Goal: Information Seeking & Learning: Learn about a topic

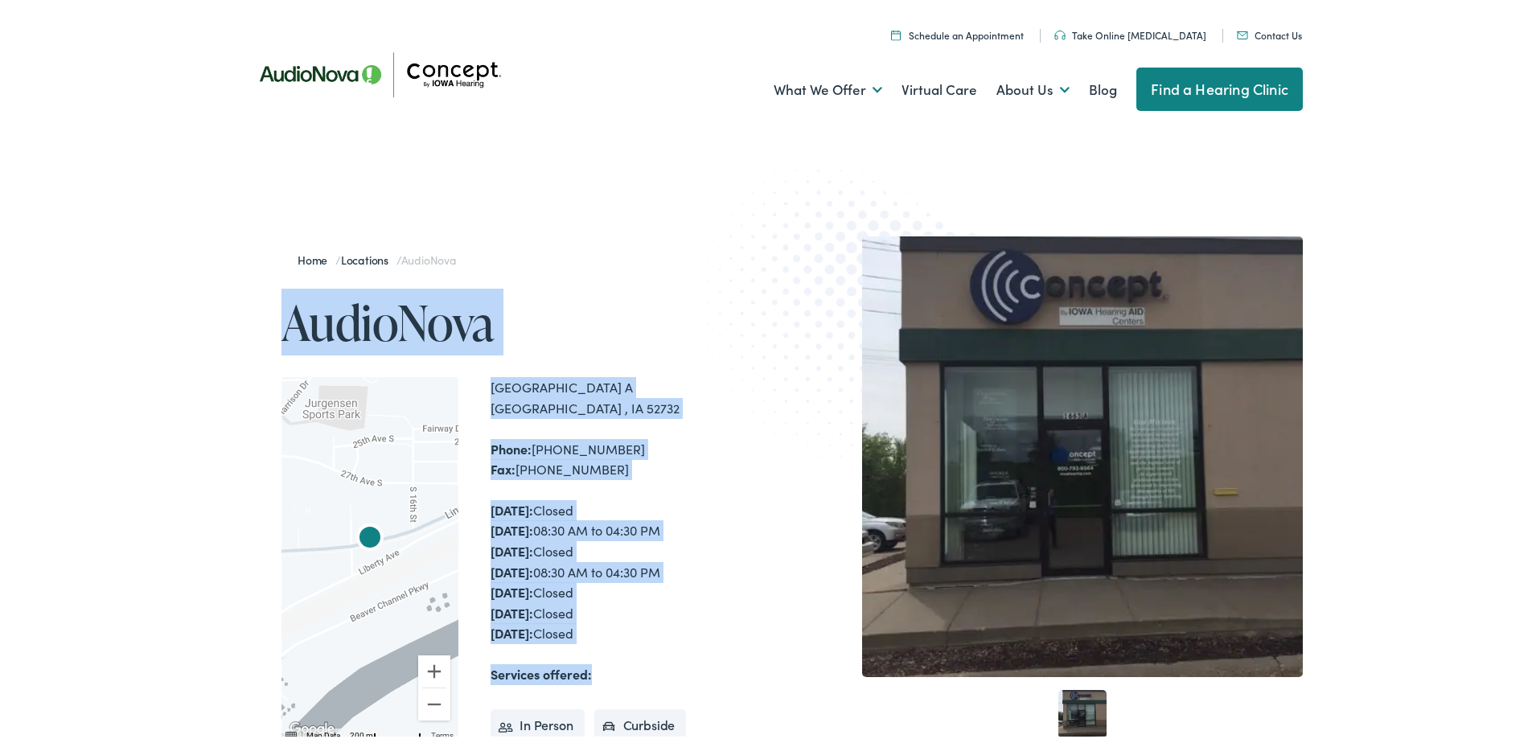
drag, startPoint x: 601, startPoint y: 635, endPoint x: 251, endPoint y: 317, distance: 473.1
click at [251, 317] on div "Home / Locations / AudioNova AudioNova ← Move left → Move right ↑ Move up ↓ Mov…" at bounding box center [506, 562] width 531 height 658
click at [249, 313] on div "Home / Locations / AudioNova AudioNova ← Move left → Move right ↑ Move up ↓ Mov…" at bounding box center [506, 562] width 531 height 658
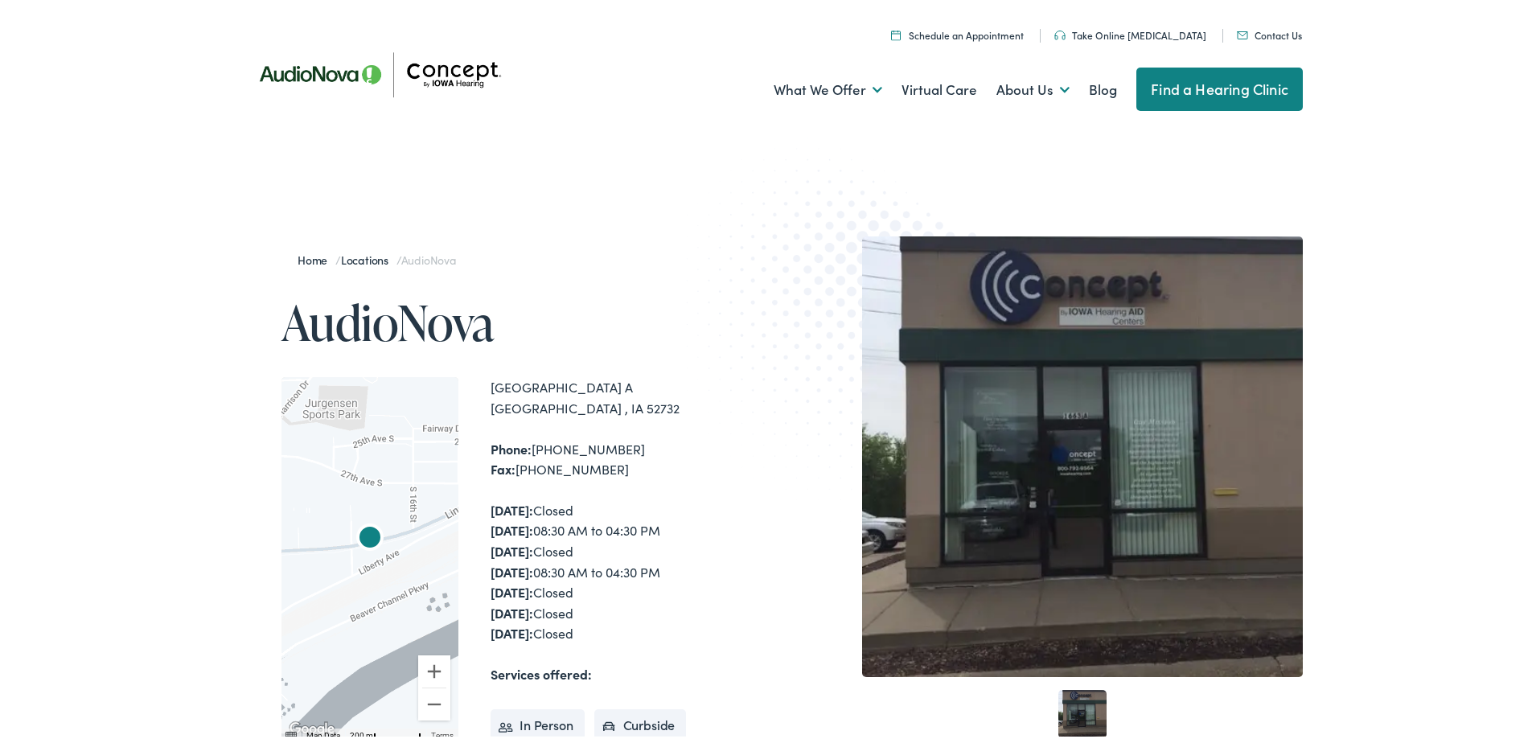
drag, startPoint x: 238, startPoint y: 312, endPoint x: 247, endPoint y: 312, distance: 8.8
click at [241, 312] on div "Home / Locations / AudioNova AudioNova ← Move left → Move right ↑ Move up ↓ Mov…" at bounding box center [506, 562] width 531 height 658
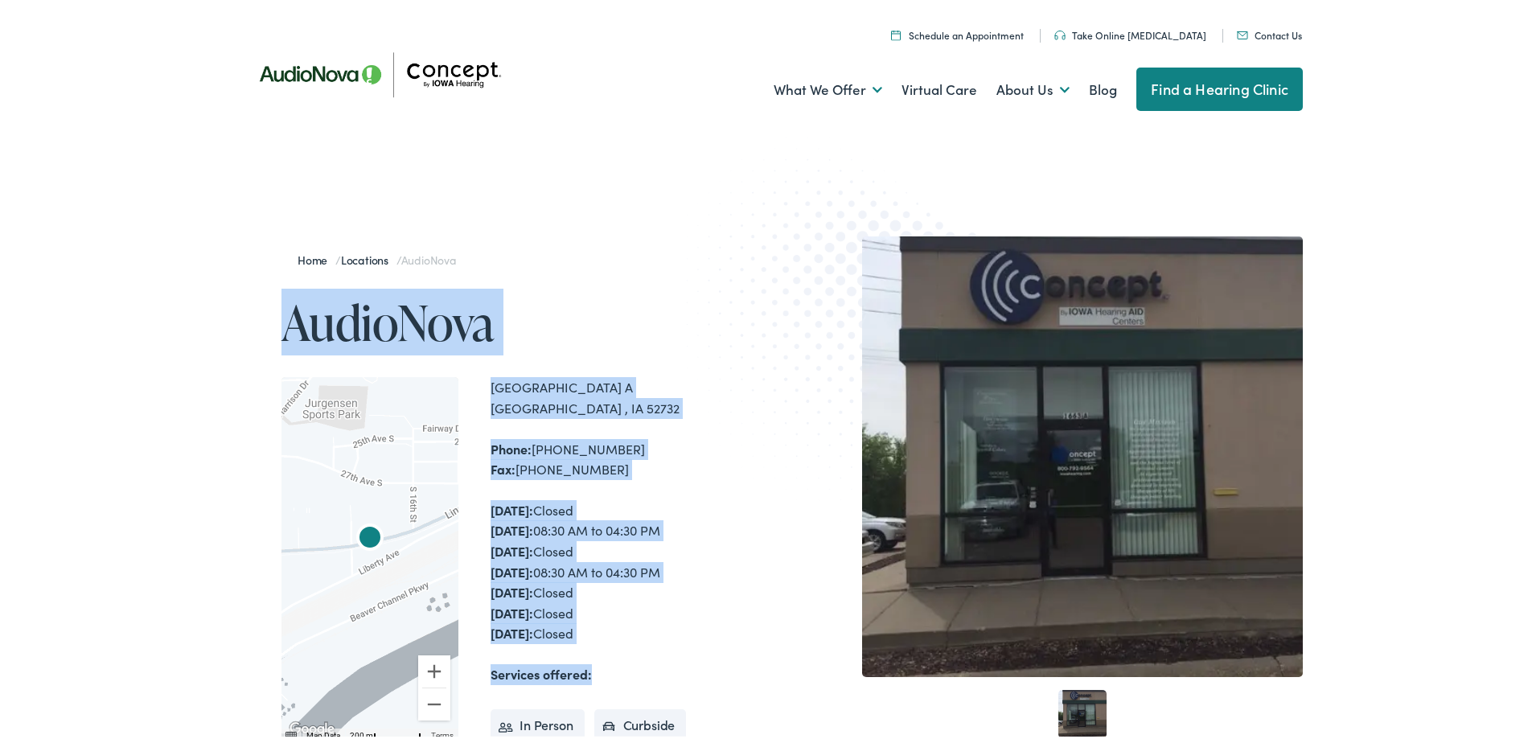
drag, startPoint x: 247, startPoint y: 312, endPoint x: 626, endPoint y: 673, distance: 523.3
click at [626, 673] on div "Home / Locations / AudioNova AudioNova ← Move left → Move right ↑ Move up ↓ Mov…" at bounding box center [506, 562] width 531 height 658
click at [625, 673] on div "Services offered: In Person Curbside Virtual" at bounding box center [631, 702] width 281 height 82
click at [601, 668] on div "Services offered: In Person Curbside Virtual" at bounding box center [631, 702] width 281 height 82
click at [597, 668] on div "Services offered: In Person Curbside Virtual" at bounding box center [631, 702] width 281 height 82
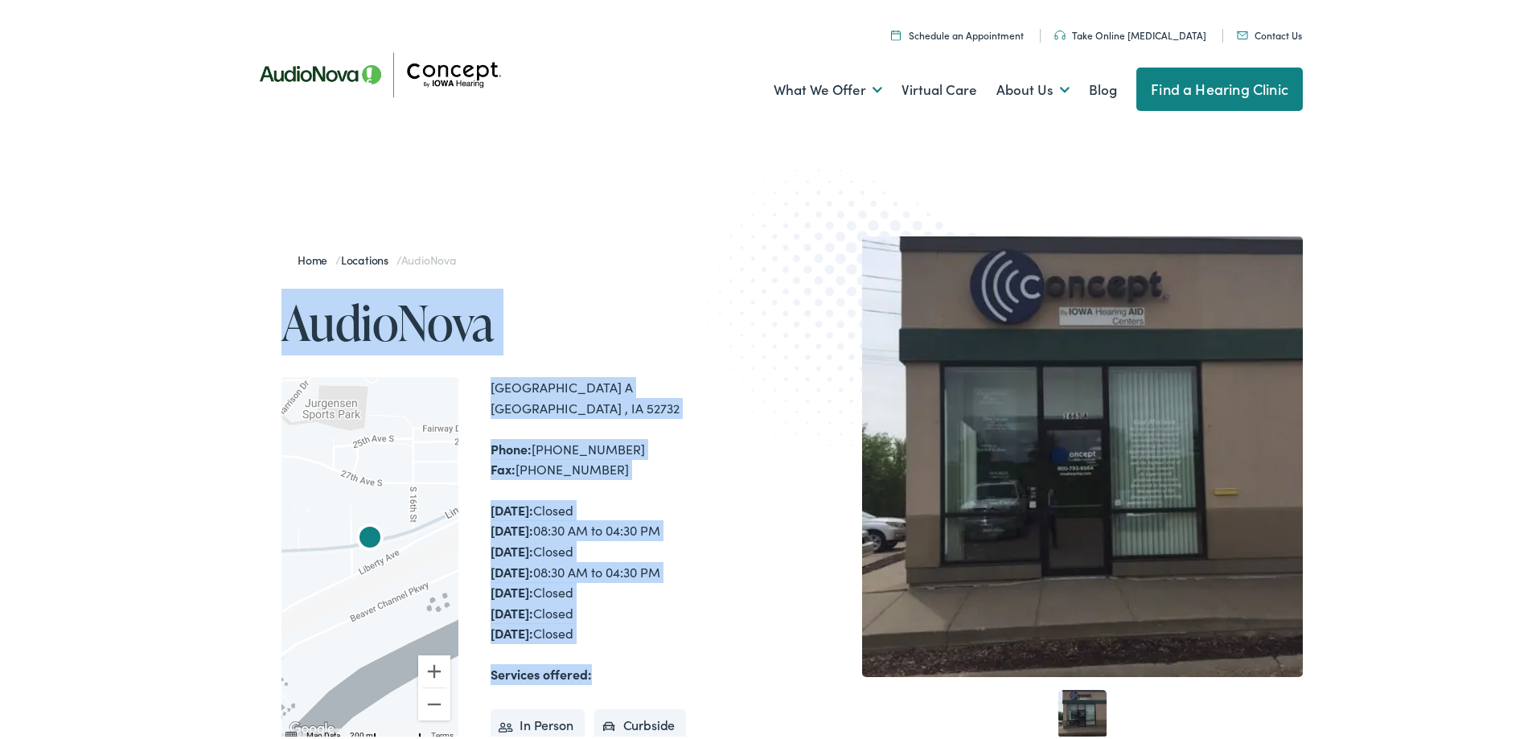
drag, startPoint x: 652, startPoint y: 668, endPoint x: 232, endPoint y: 322, distance: 543.9
click at [246, 338] on div "Home / Locations / AudioNova AudioNova ← Move left → Move right ↑ Move up ↓ Mov…" at bounding box center [506, 562] width 531 height 658
click at [210, 308] on div "Home / Locations / AudioNova AudioNova ← Move left → Move right ↑ Move up ↓ Mov…" at bounding box center [772, 562] width 1544 height 819
drag, startPoint x: 207, startPoint y: 305, endPoint x: 606, endPoint y: 660, distance: 534.3
click at [606, 660] on div "Home / Locations / AudioNova AudioNova ← Move left → Move right ↑ Move up ↓ Mov…" at bounding box center [772, 562] width 1544 height 819
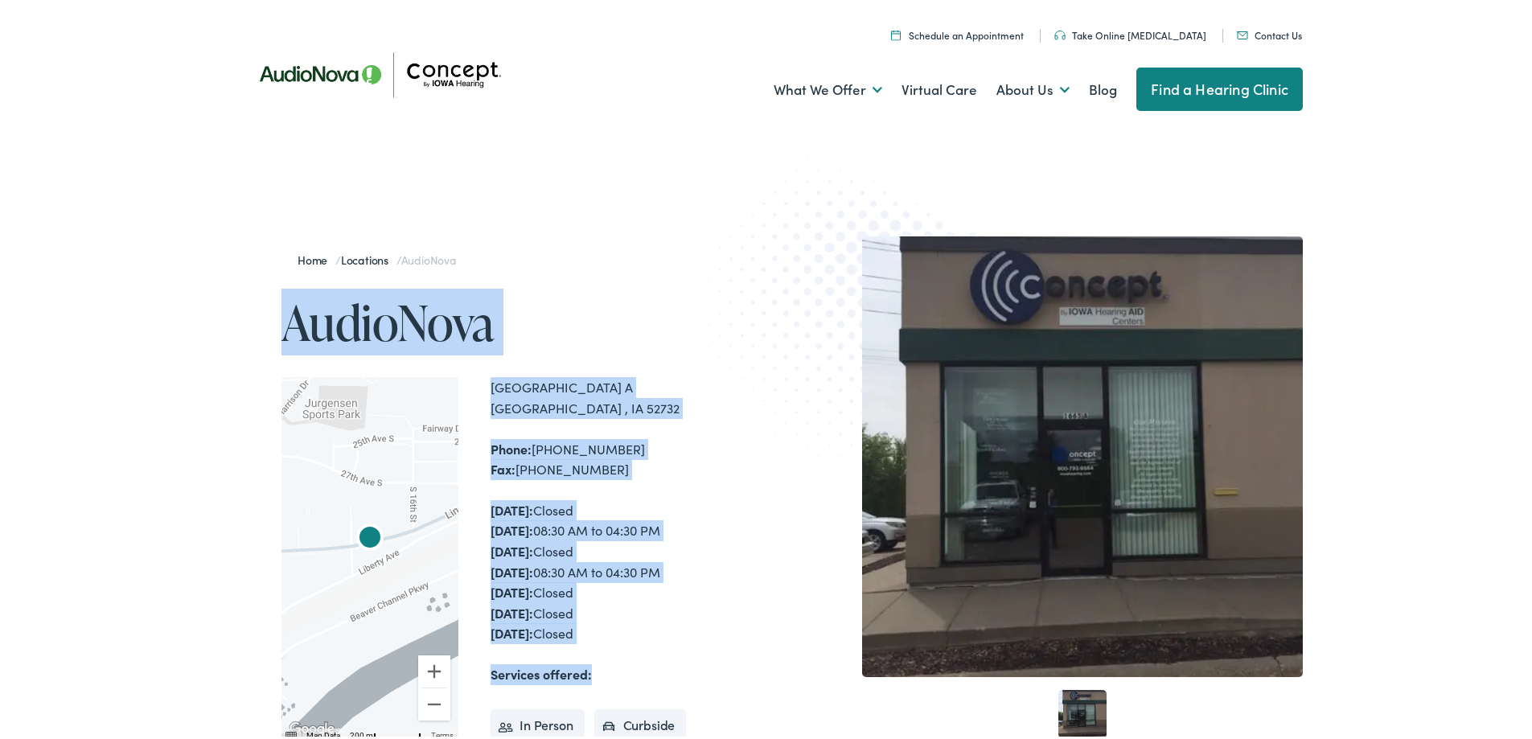
click at [615, 669] on div "Services offered: In Person Curbside Virtual" at bounding box center [631, 702] width 281 height 82
drag, startPoint x: 621, startPoint y: 668, endPoint x: 217, endPoint y: 307, distance: 541.6
click at [241, 327] on div "Home / Locations / AudioNova AudioNova ← Move left → Move right ↑ Move up ↓ Mov…" at bounding box center [506, 562] width 531 height 658
click at [191, 285] on div "Home / Locations / AudioNova AudioNova ← Move left → Move right ↑ Move up ↓ Mov…" at bounding box center [772, 562] width 1544 height 819
drag, startPoint x: 206, startPoint y: 283, endPoint x: 615, endPoint y: 665, distance: 559.9
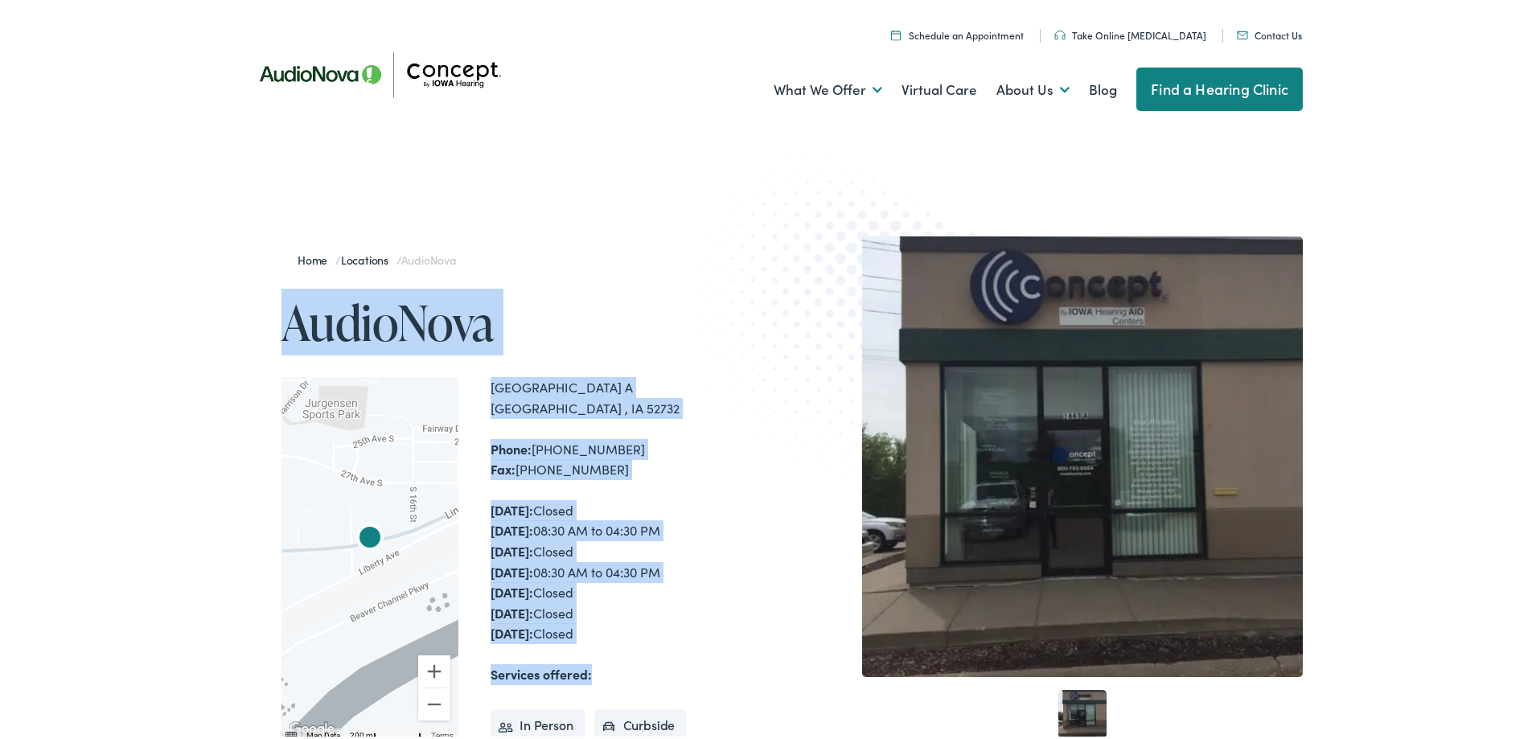
click at [615, 665] on div "Home / Locations / AudioNova AudioNova ← Move left → Move right ↑ Move up ↓ Mov…" at bounding box center [772, 562] width 1544 height 819
click at [622, 669] on div "Services offered: In Person Curbside Virtual" at bounding box center [631, 702] width 281 height 82
drag, startPoint x: 626, startPoint y: 669, endPoint x: 217, endPoint y: 314, distance: 541.6
click at [217, 314] on div "Home / Locations / AudioNova AudioNova ← Move left → Move right ↑ Move up ↓ Mov…" at bounding box center [772, 562] width 1544 height 819
click at [212, 294] on div "Home / Locations / AudioNova AudioNova ← Move left → Move right ↑ Move up ↓ Mov…" at bounding box center [772, 562] width 1544 height 819
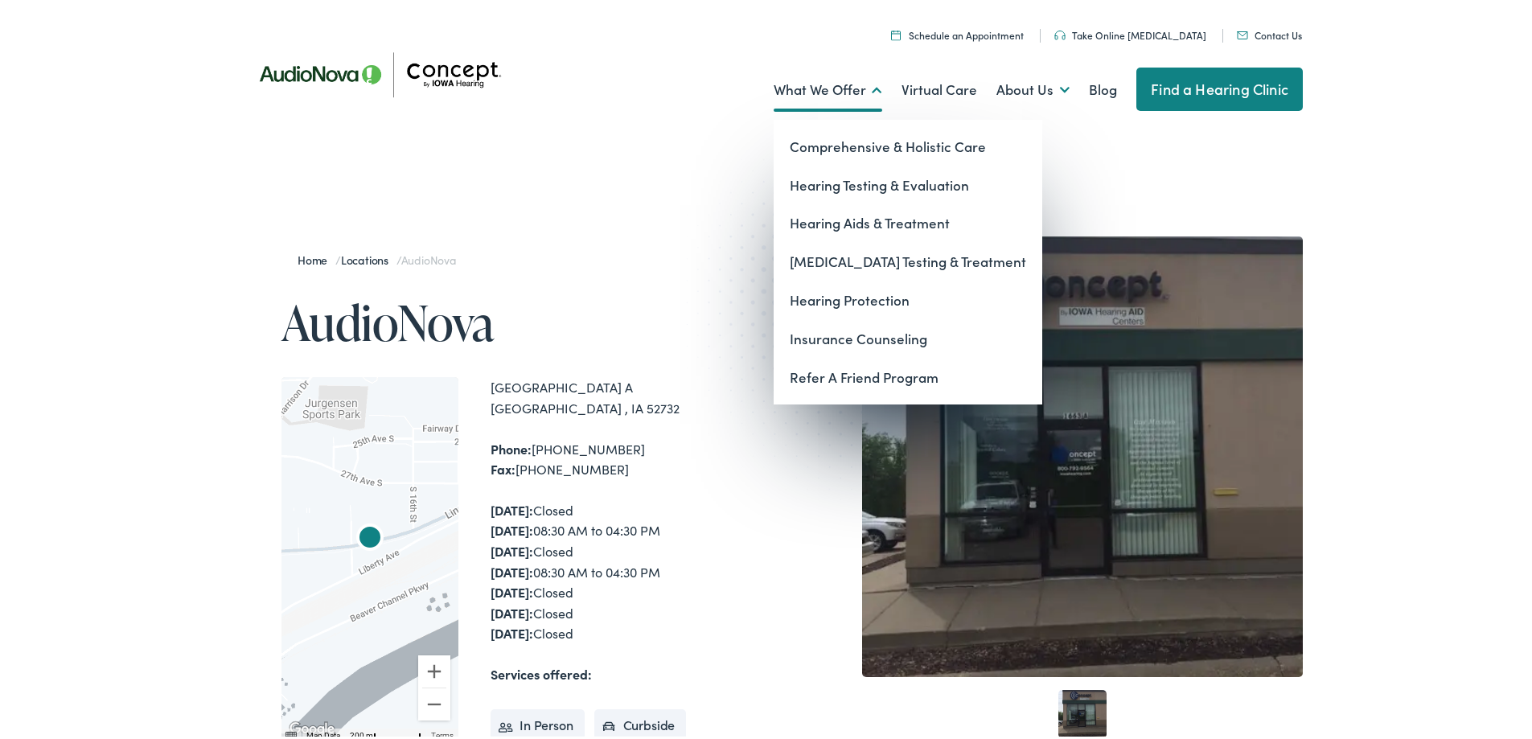
click at [852, 90] on link "What We Offer" at bounding box center [828, 87] width 109 height 60
click at [865, 189] on link "Hearing Testing & Evaluation" at bounding box center [908, 182] width 269 height 39
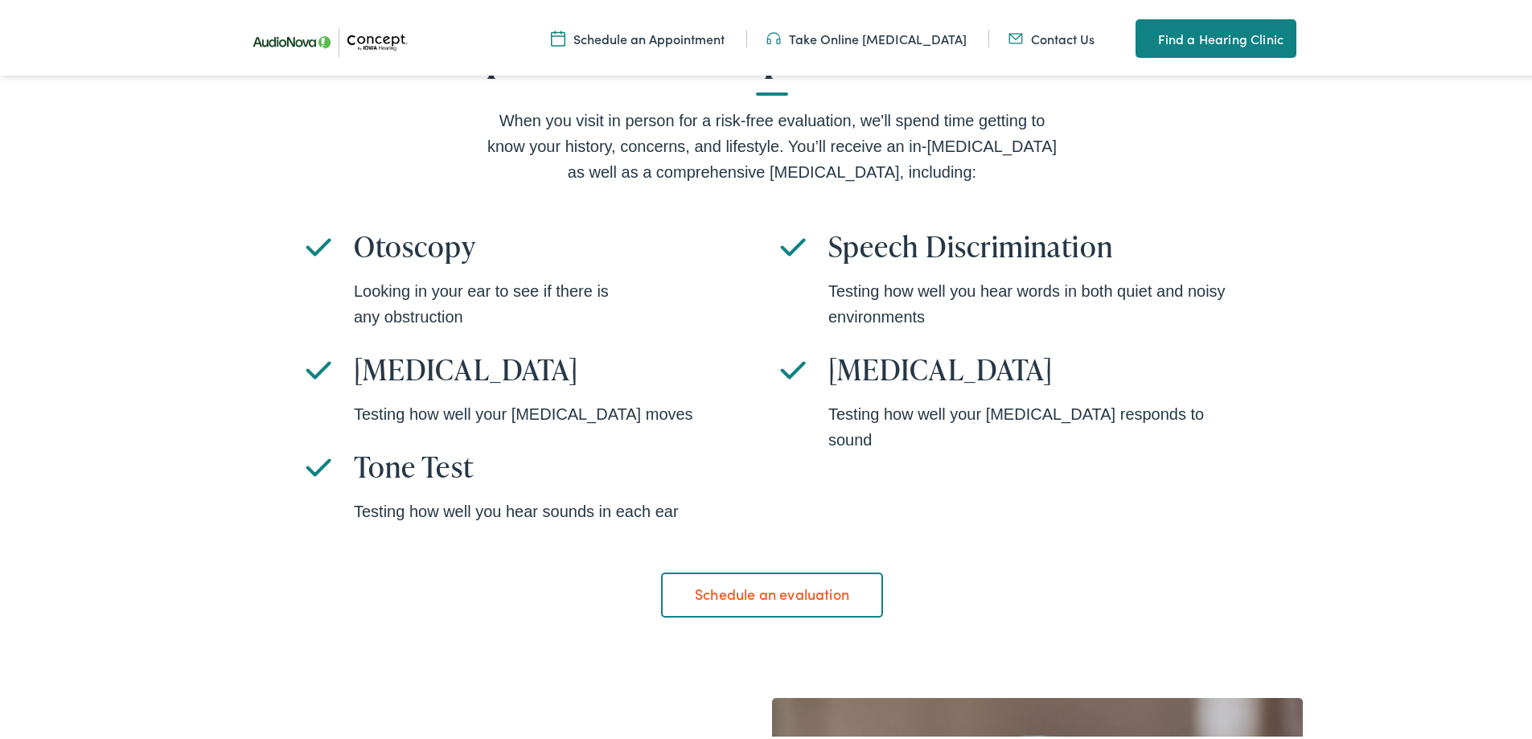
scroll to position [1126, 0]
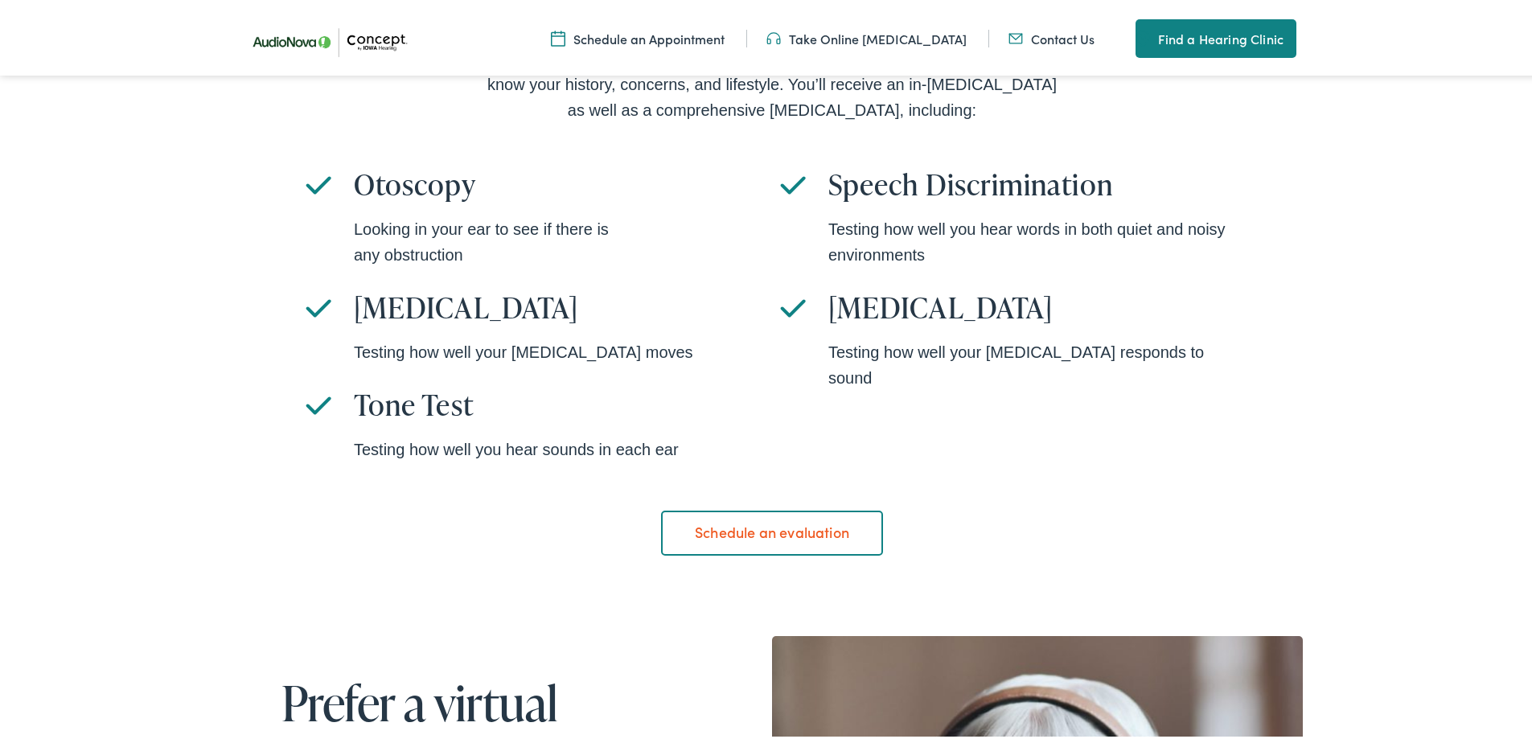
drag, startPoint x: 670, startPoint y: 446, endPoint x: 366, endPoint y: 187, distance: 398.8
click at [338, 179] on ul "Otoscopy Looking in your ear to see if there is any obstruction Tympanometry Te…" at bounding box center [772, 312] width 933 height 296
click at [1406, 448] on div "Experience an in-person evaluation When you visit in person for a risk-free eva…" at bounding box center [772, 255] width 1544 height 757
drag, startPoint x: 1192, startPoint y: 388, endPoint x: 326, endPoint y: 187, distance: 889.0
click at [326, 187] on ul "Otoscopy Looking in your ear to see if there is any obstruction Tympanometry Te…" at bounding box center [772, 312] width 933 height 296
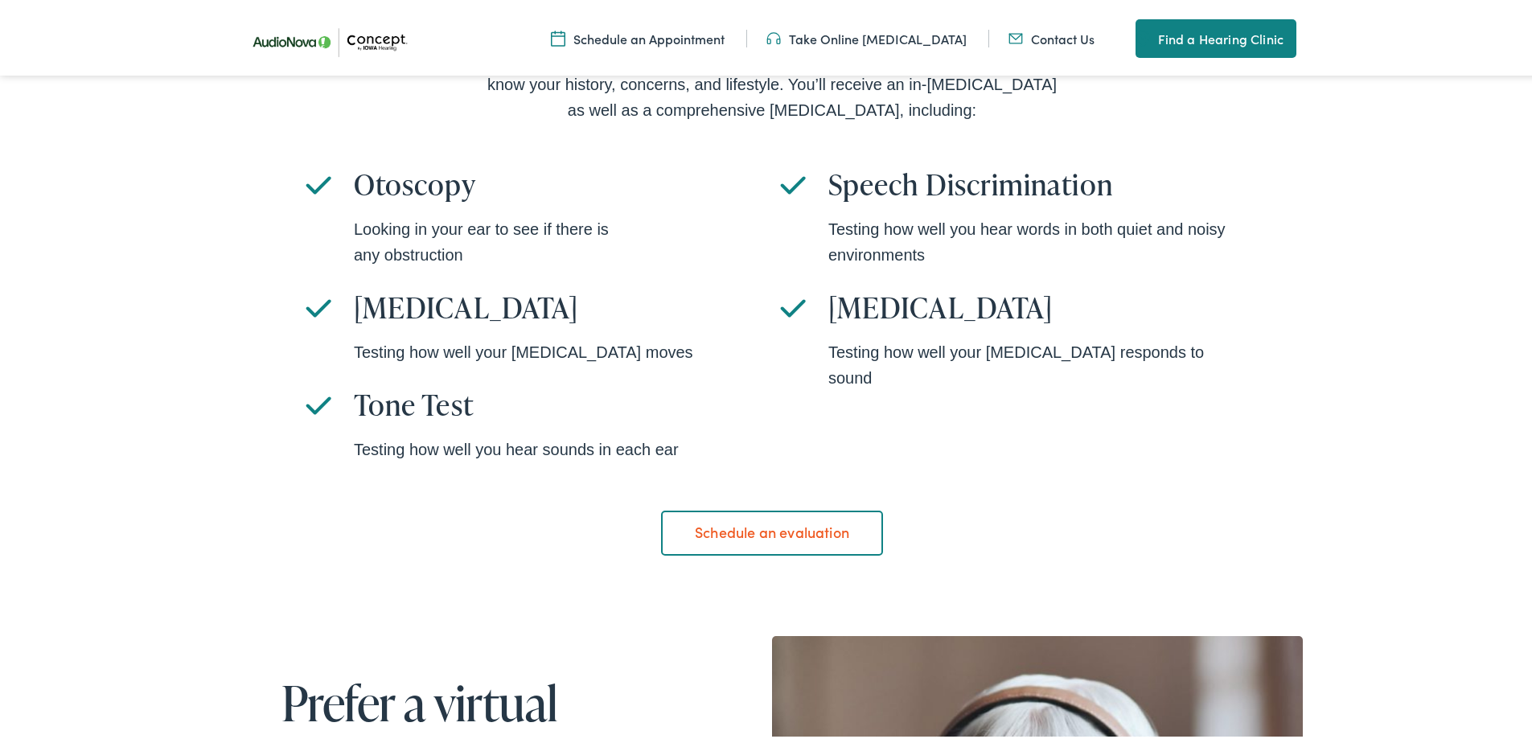
click at [226, 187] on div "Experience an in-person evaluation When you visit in person for a risk-free eva…" at bounding box center [772, 255] width 1544 height 757
drag, startPoint x: 778, startPoint y: 454, endPoint x: 772, endPoint y: 445, distance: 11.2
click at [778, 454] on ul "Otoscopy Looking in your ear to see if there is any obstruction Tympanometry Te…" at bounding box center [772, 312] width 933 height 296
click at [730, 442] on div "Testing how well you hear sounds in each ear" at bounding box center [559, 446] width 410 height 26
drag, startPoint x: 717, startPoint y: 445, endPoint x: 111, endPoint y: 129, distance: 683.1
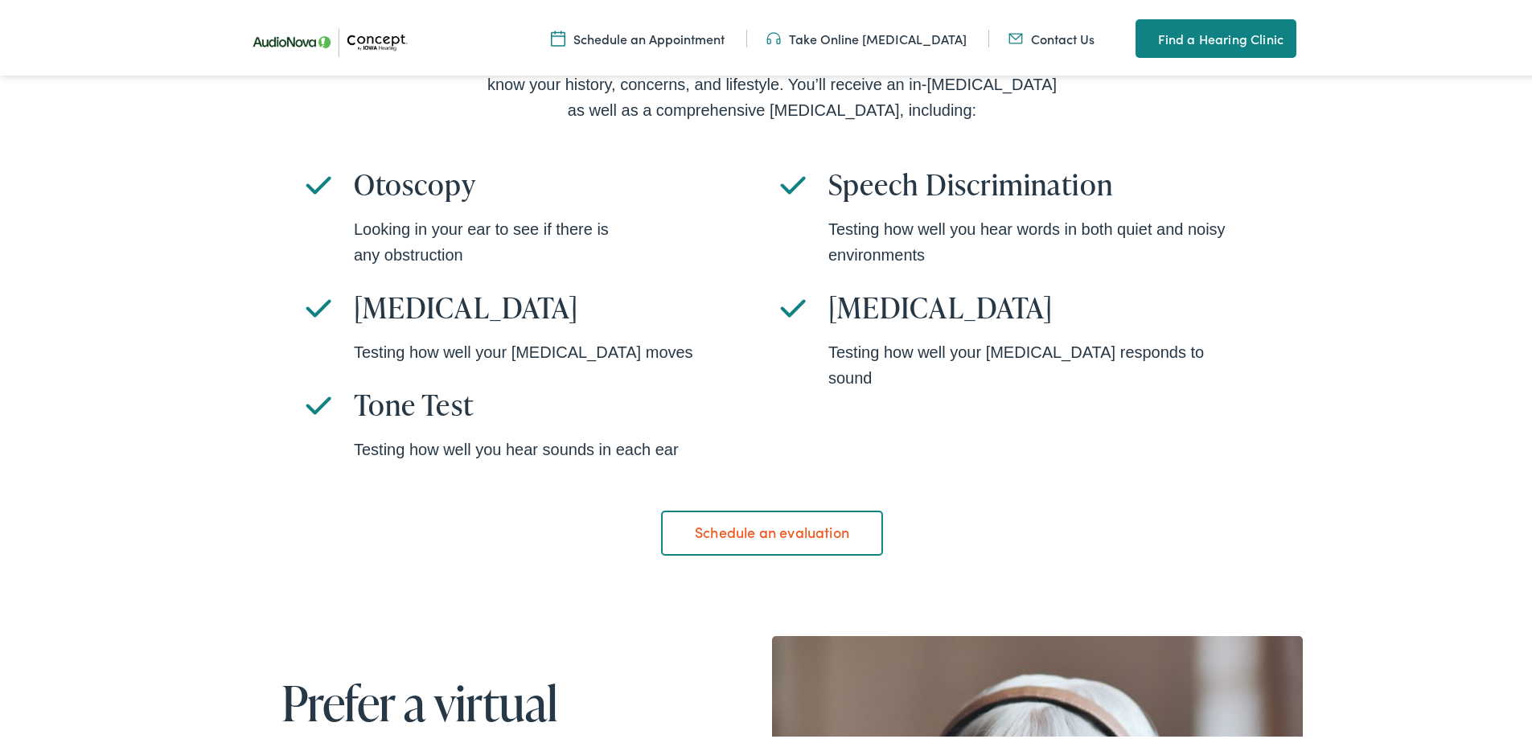
click at [104, 126] on div "Experience an in-person evaluation When you visit in person for a risk-free eva…" at bounding box center [772, 255] width 1544 height 757
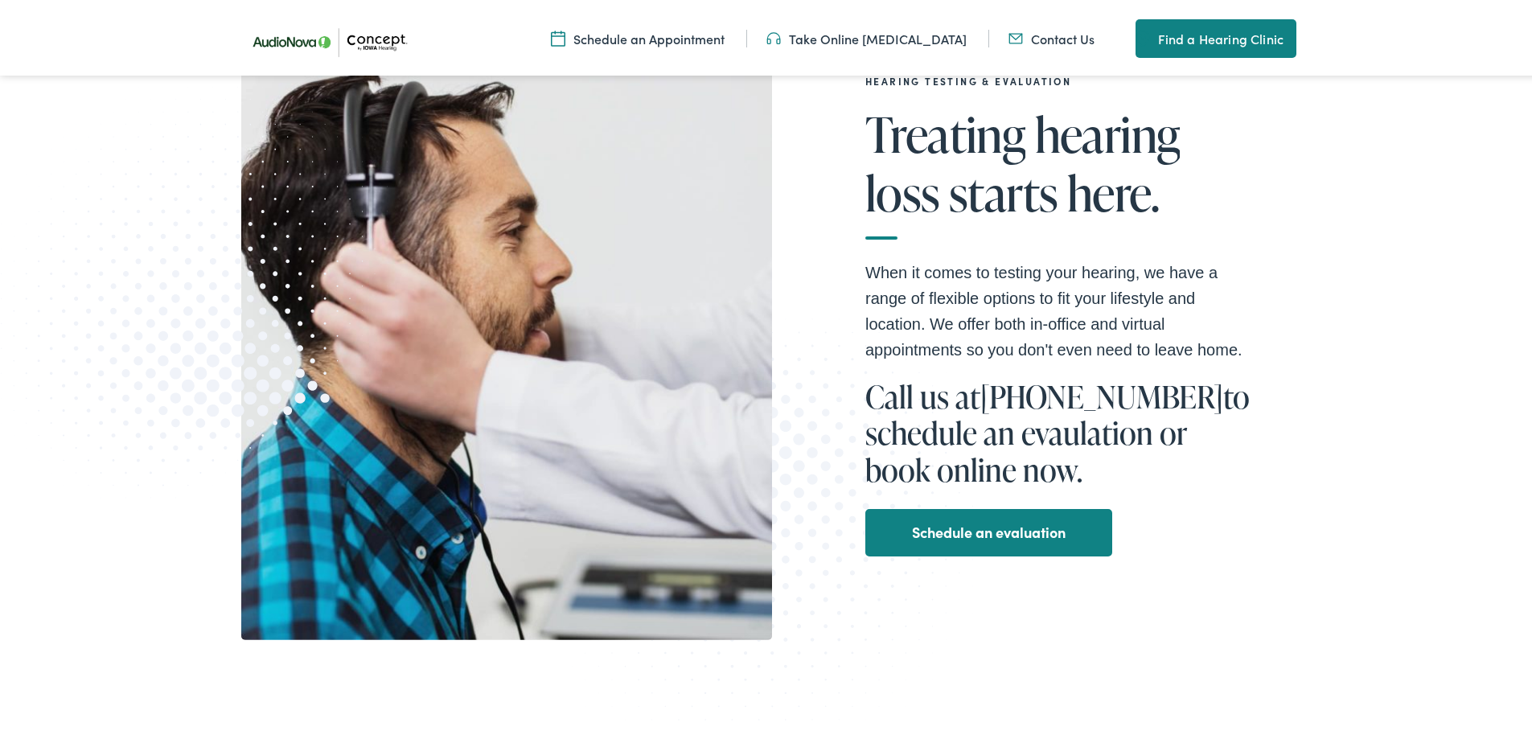
scroll to position [0, 0]
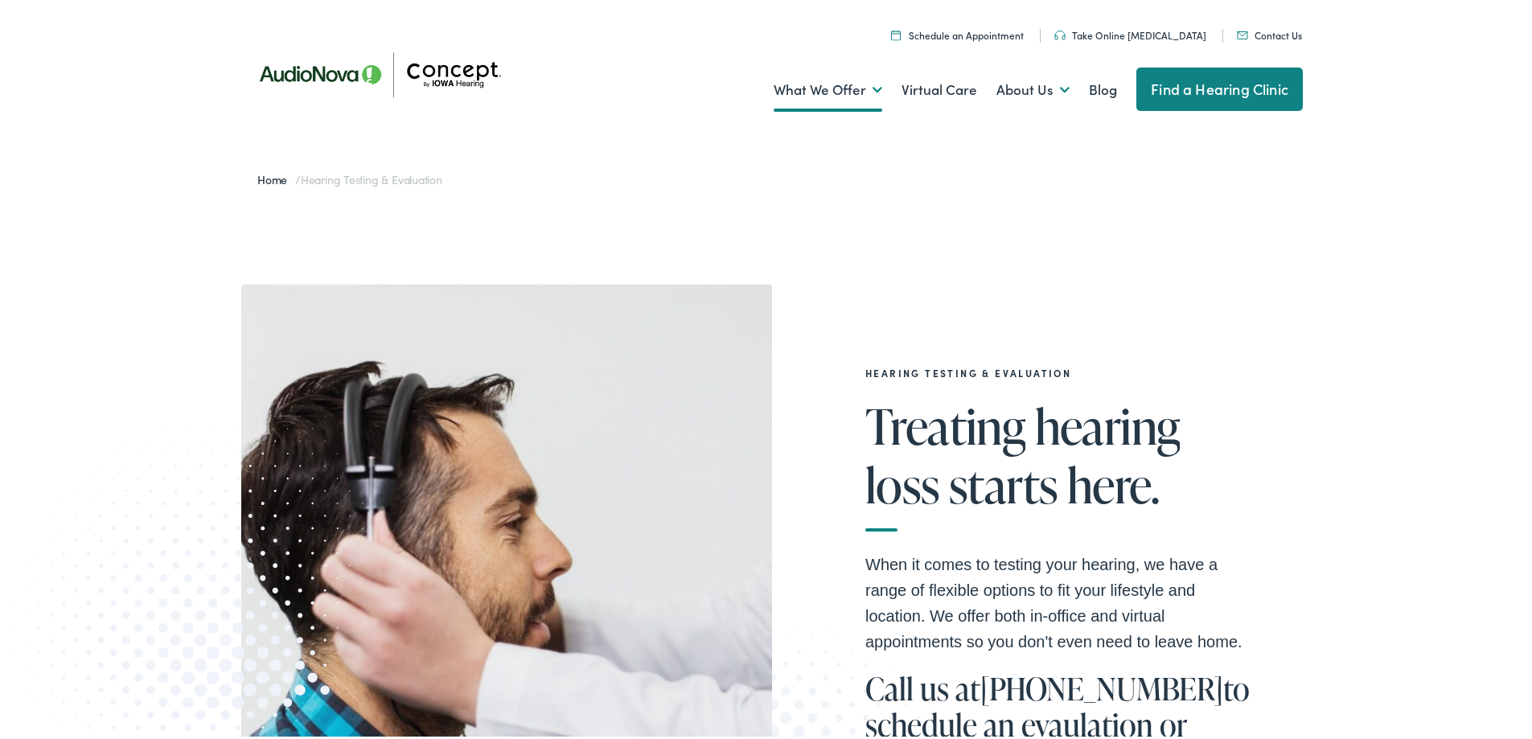
click at [327, 68] on img at bounding box center [386, 71] width 290 height 102
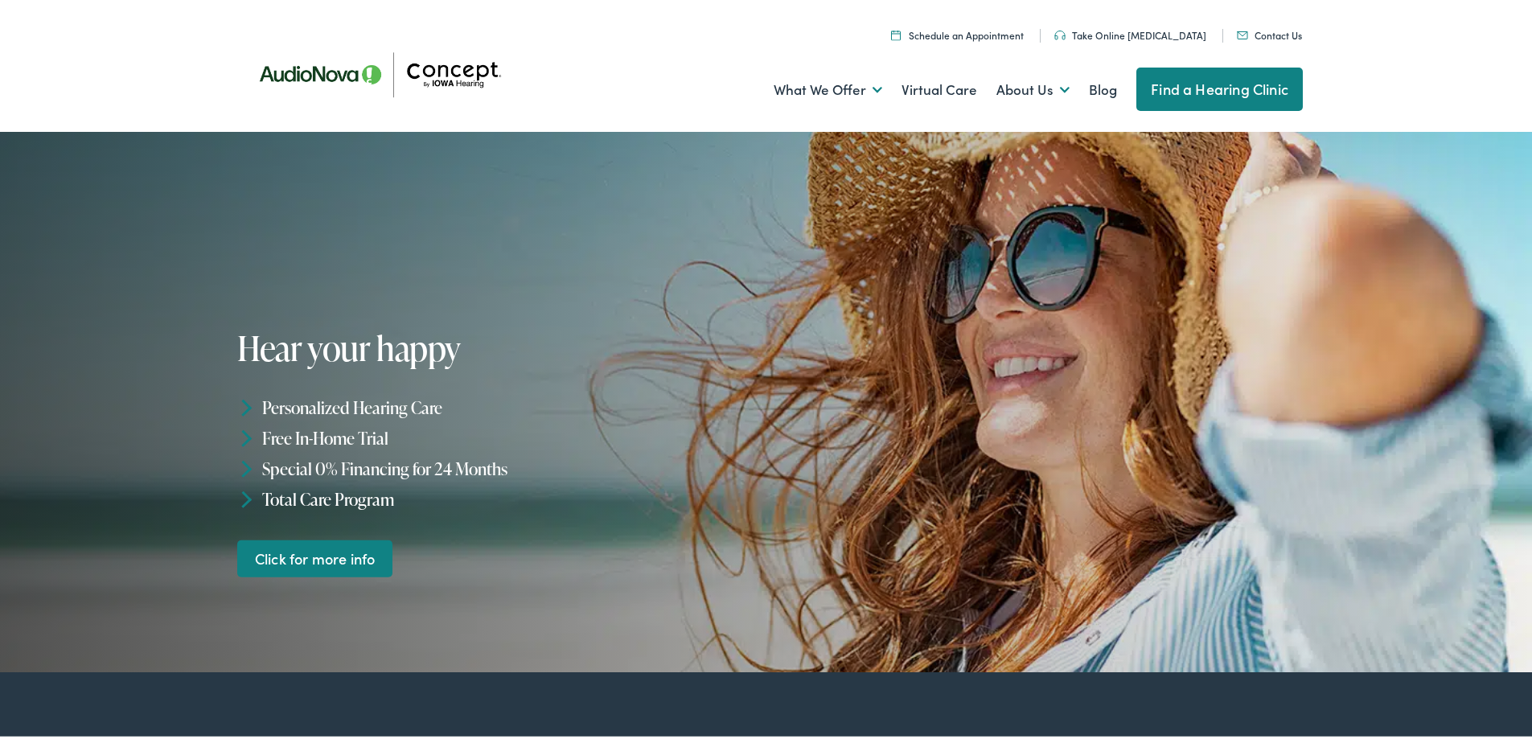
click at [464, 70] on img at bounding box center [386, 71] width 290 height 102
